Goal: Find contact information: Find contact information

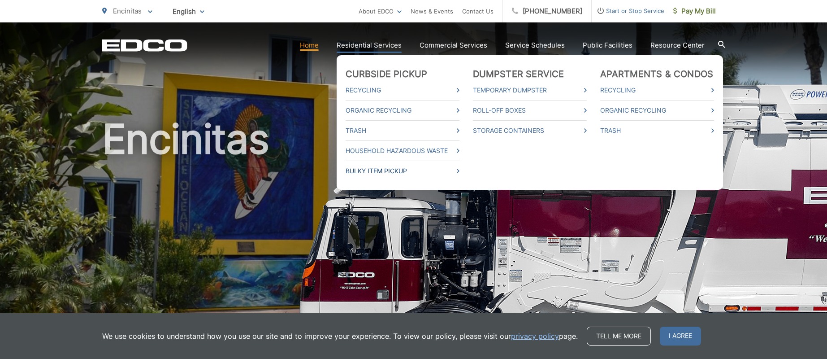
click at [372, 170] on link "Bulky Item Pickup" at bounding box center [403, 170] width 114 height 11
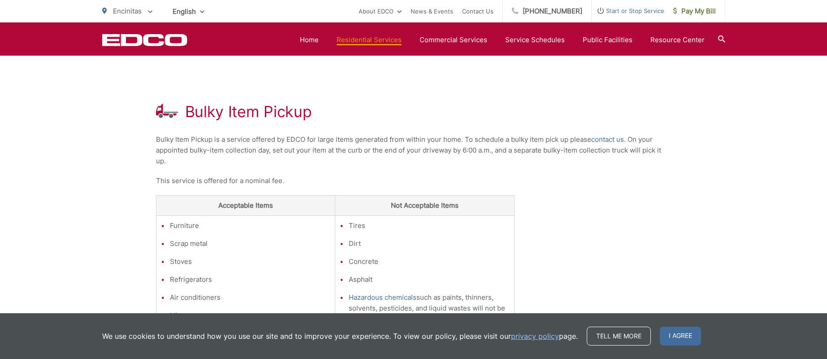
scroll to position [66, 0]
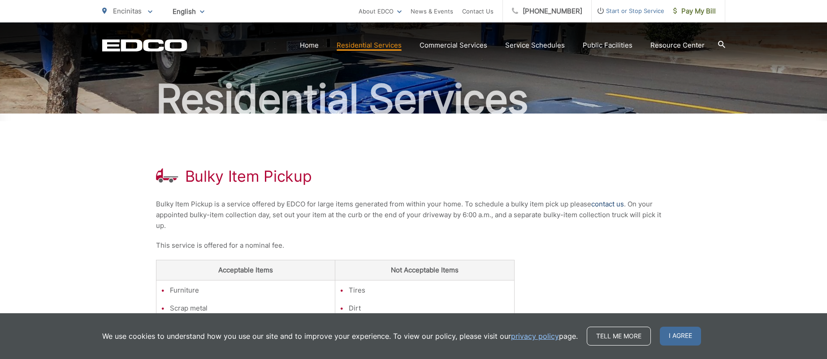
click at [608, 204] on link "contact us" at bounding box center [607, 204] width 33 height 11
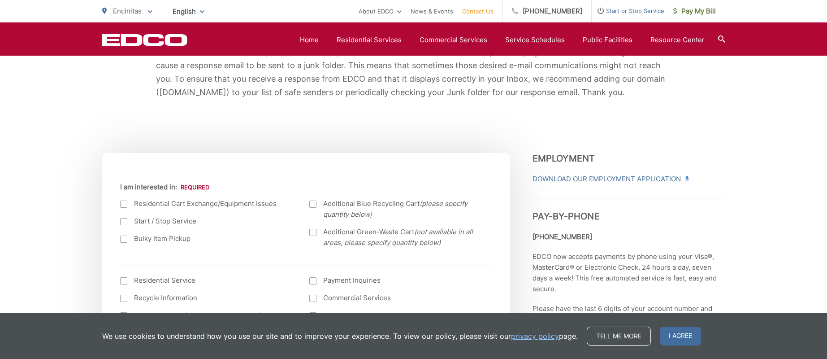
scroll to position [224, 0]
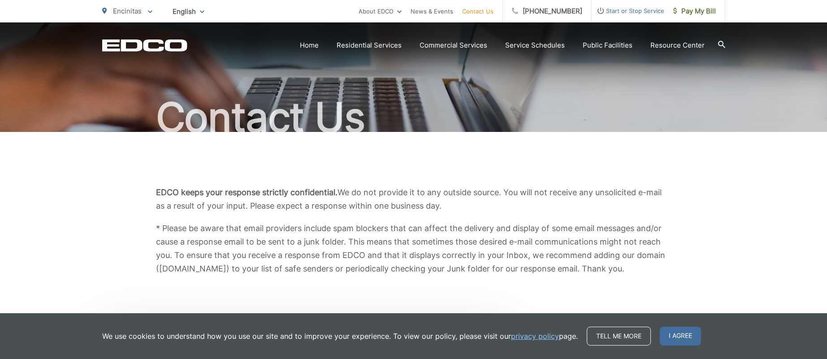
scroll to position [45, 0]
